Goal: Task Accomplishment & Management: Complete application form

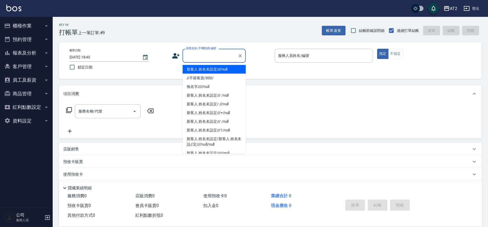
drag, startPoint x: 0, startPoint y: 0, endPoint x: 200, endPoint y: 52, distance: 207.1
click at [200, 52] on div "顧客姓名/手機號碼/編號 顧客姓名/手機號碼/編號" at bounding box center [214, 56] width 63 height 14
type input "新客人 姓名未設定////null"
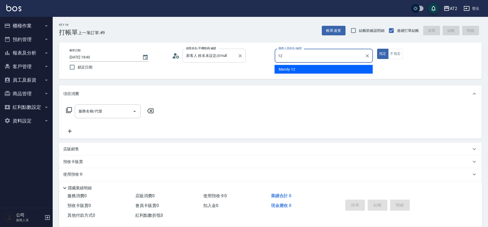
type input "Mandy-12"
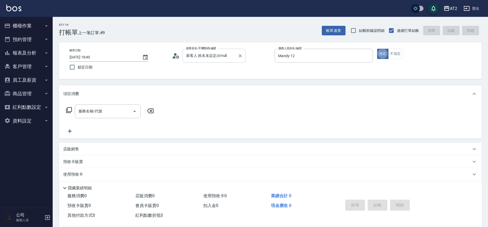
type button "true"
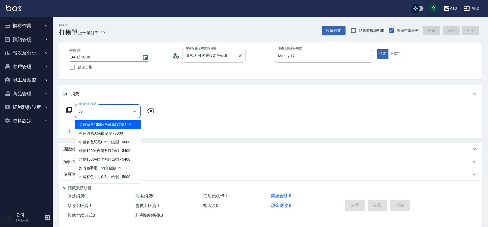
type input "501"
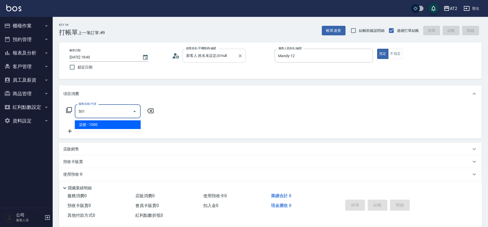
type input "100"
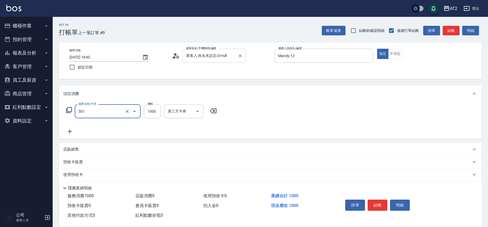
type input "染髮(501)"
type input "0"
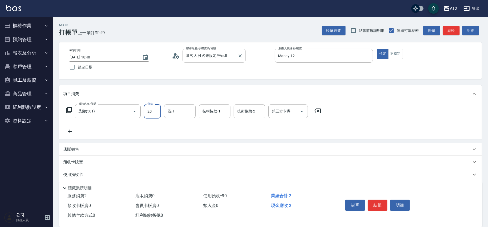
type input "200"
type input "2000"
type input "3"
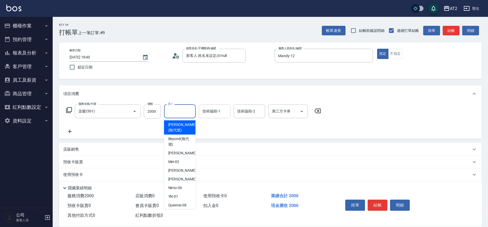
click at [211, 113] on input "技術協助-1" at bounding box center [214, 111] width 27 height 9
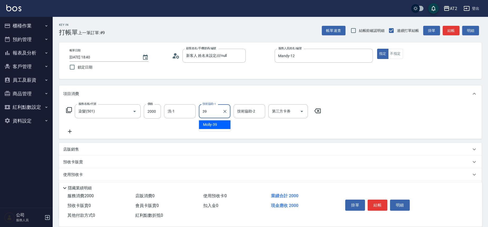
type input "Molly-39"
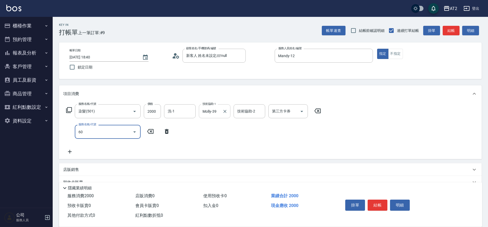
type input "601"
type input "300"
type input "自備護髮(601)"
type input "200"
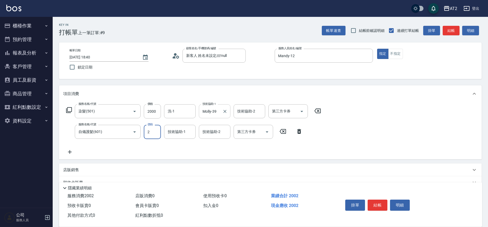
type input "22"
type input "220"
type input "225"
type input "420"
type input "2250"
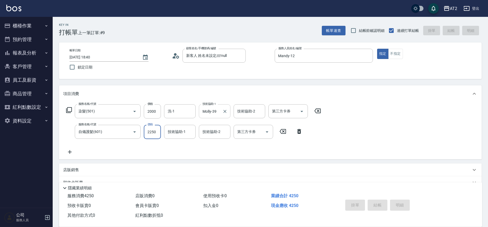
type input "2025/09/11 19:45"
type input "0"
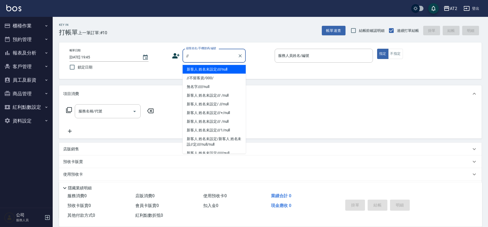
type input "新客人 姓名未設定////null"
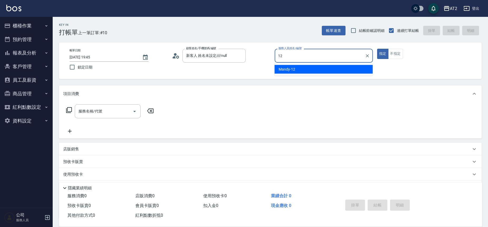
type input "Mandy-12"
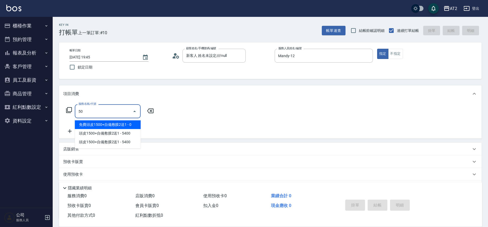
type input "5"
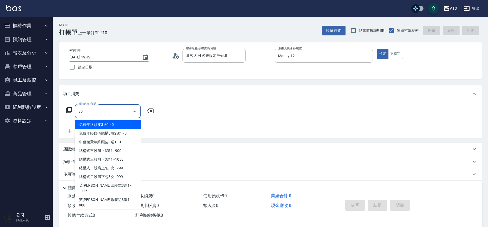
type input "301"
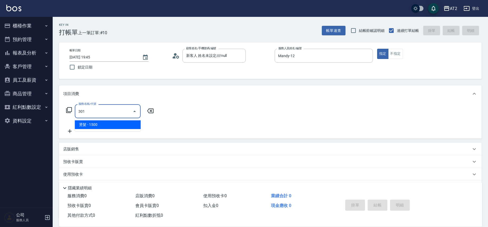
type input "150"
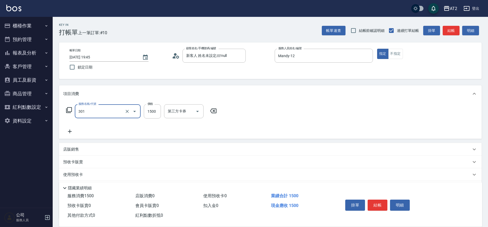
type input "燙髮(301)"
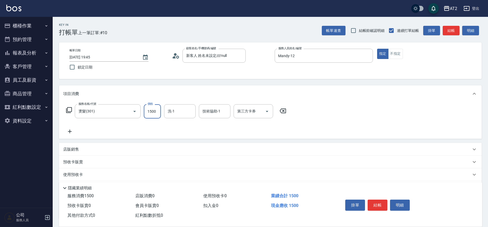
type input "1"
type input "0"
type input "150"
type input "1500"
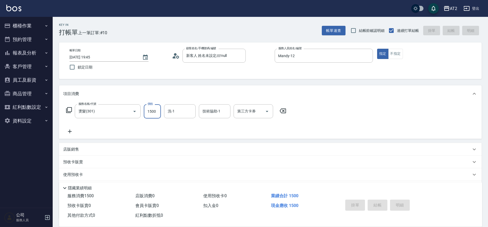
type input "0"
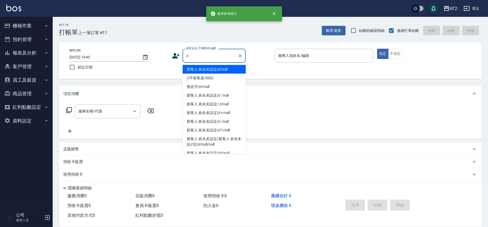
type input "新客人 姓名未設定////null"
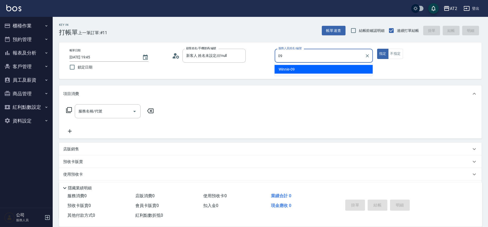
type input "Winnie-09"
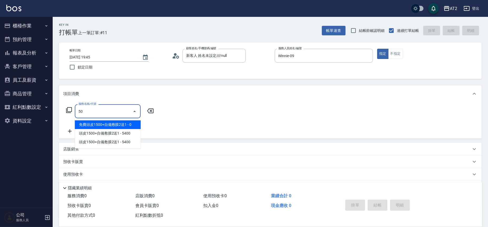
type input "501"
type input "100"
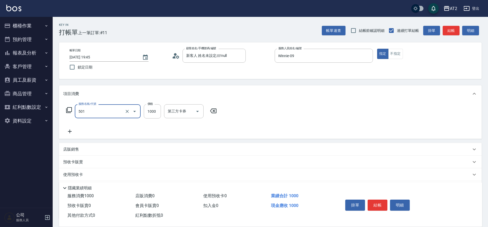
type input "染髮(501)"
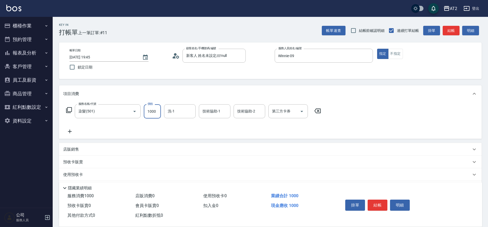
type input "0"
type input "宣宣-40"
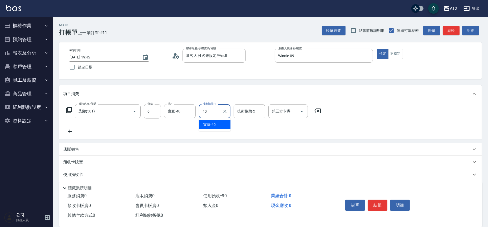
type input "宣宣-40"
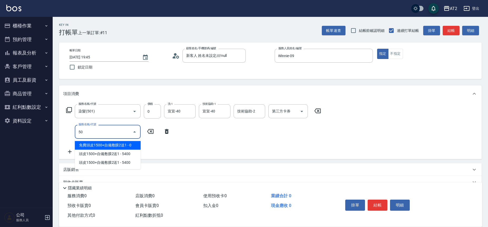
type input "502"
type input "50"
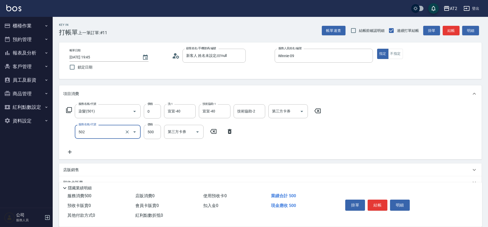
type input "漂髮(502)"
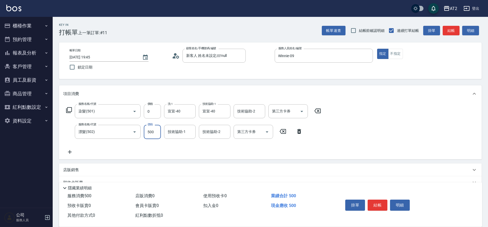
type input "0"
type input "3"
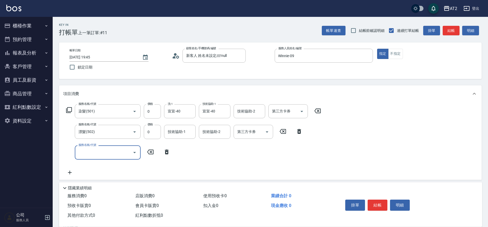
click at [169, 140] on div "服務名稱/代號 染髮(501) 服務名稱/代號 價格 0 價格 洗-1 宣宣-40 洗-1 技術協助-1 宣宣-40 技術協助-1 技術協助-2 技術協助-2…" at bounding box center [193, 139] width 261 height 71
click at [171, 137] on div "技術協助-1" at bounding box center [180, 132] width 32 height 14
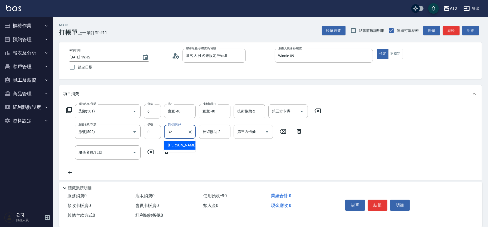
type input "紫涵-32"
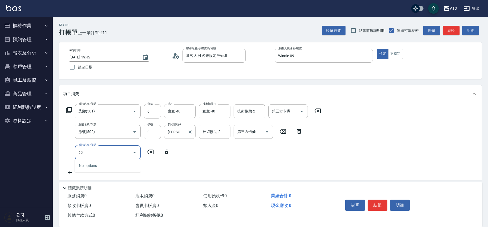
type input "601"
type input "100"
type input "自備護髮(601)"
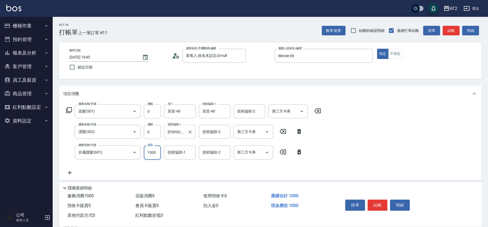
type input "2"
type input "0"
type input "2250"
type input "220"
type input "2250"
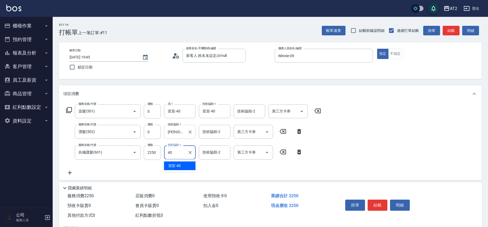
type input "宣宣-40"
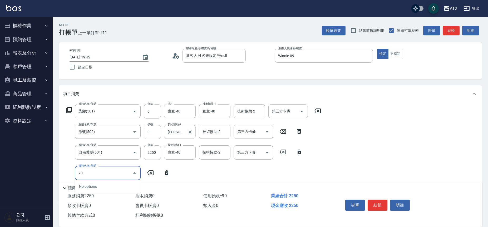
type input "704"
type input "720"
type input "新羽毛鉑金接髮(704)"
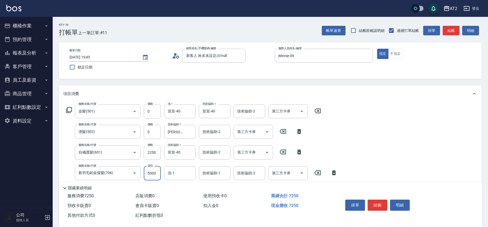
click at [32, 24] on button "櫃檯作業" at bounding box center [26, 26] width 48 height 14
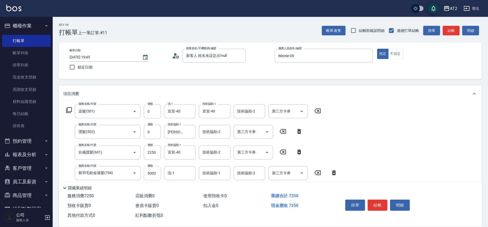
click at [148, 180] on input "5000" at bounding box center [152, 173] width 17 height 14
drag, startPoint x: 157, startPoint y: 173, endPoint x: 144, endPoint y: 173, distance: 12.9
click at [144, 173] on input "5000" at bounding box center [152, 173] width 17 height 14
type input "1"
type input "220"
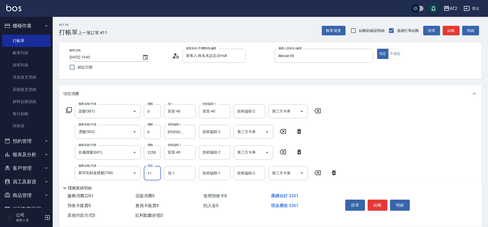
type input "118"
type input "340"
type input "1188"
type input "1410"
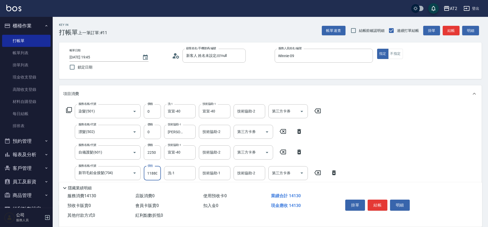
type input "11880"
type input "宣宣-40"
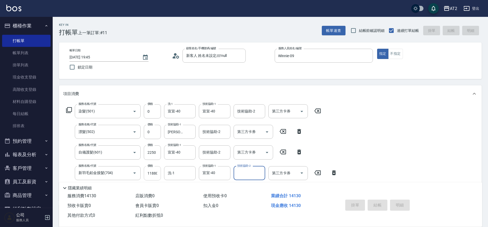
type input "2025/09/11 19:46"
type input "0"
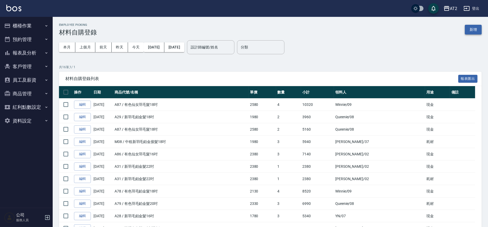
click at [470, 25] on button "新增" at bounding box center [473, 30] width 17 height 10
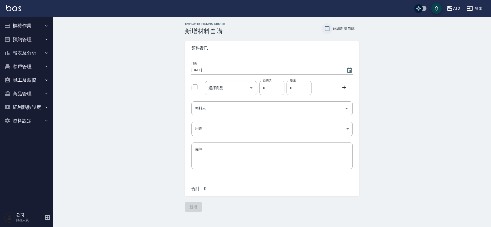
click at [329, 30] on input "連續新增自購" at bounding box center [326, 28] width 11 height 11
checkbox input "true"
click at [219, 85] on div "選擇商品 選擇商品" at bounding box center [231, 88] width 52 height 14
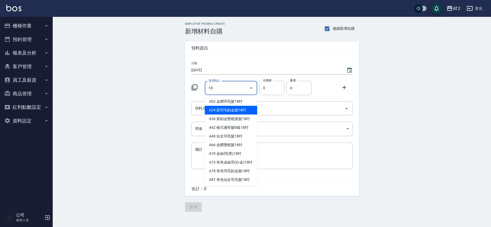
type input "新羽毛鉑金髮18吋"
type input "1980"
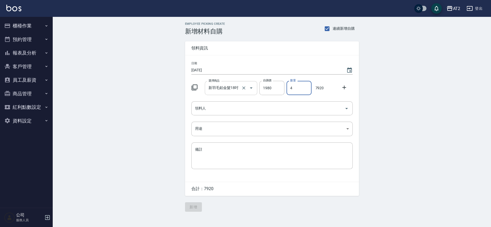
type input "4"
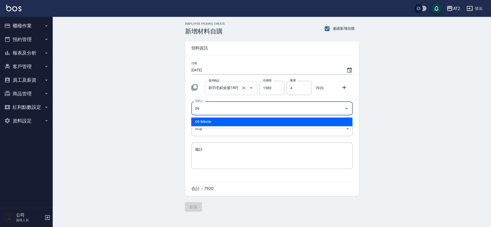
type input "09 Winnie"
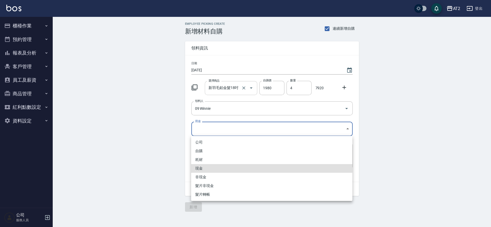
type input "現金"
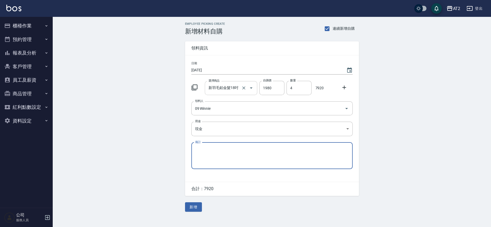
click at [185, 202] on button "新增" at bounding box center [193, 207] width 17 height 10
